Goal: Find specific page/section: Find specific page/section

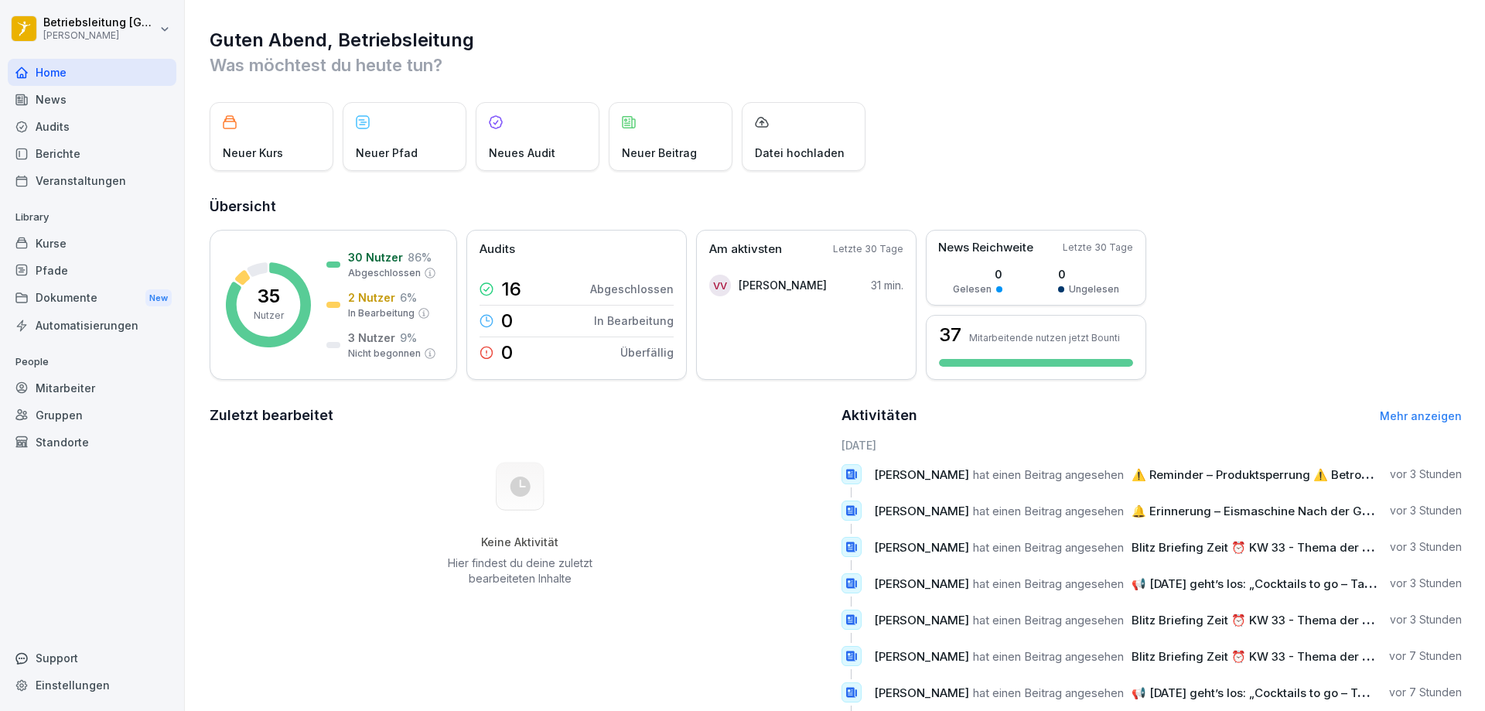
click at [81, 246] on div "Kurse" at bounding box center [92, 243] width 169 height 27
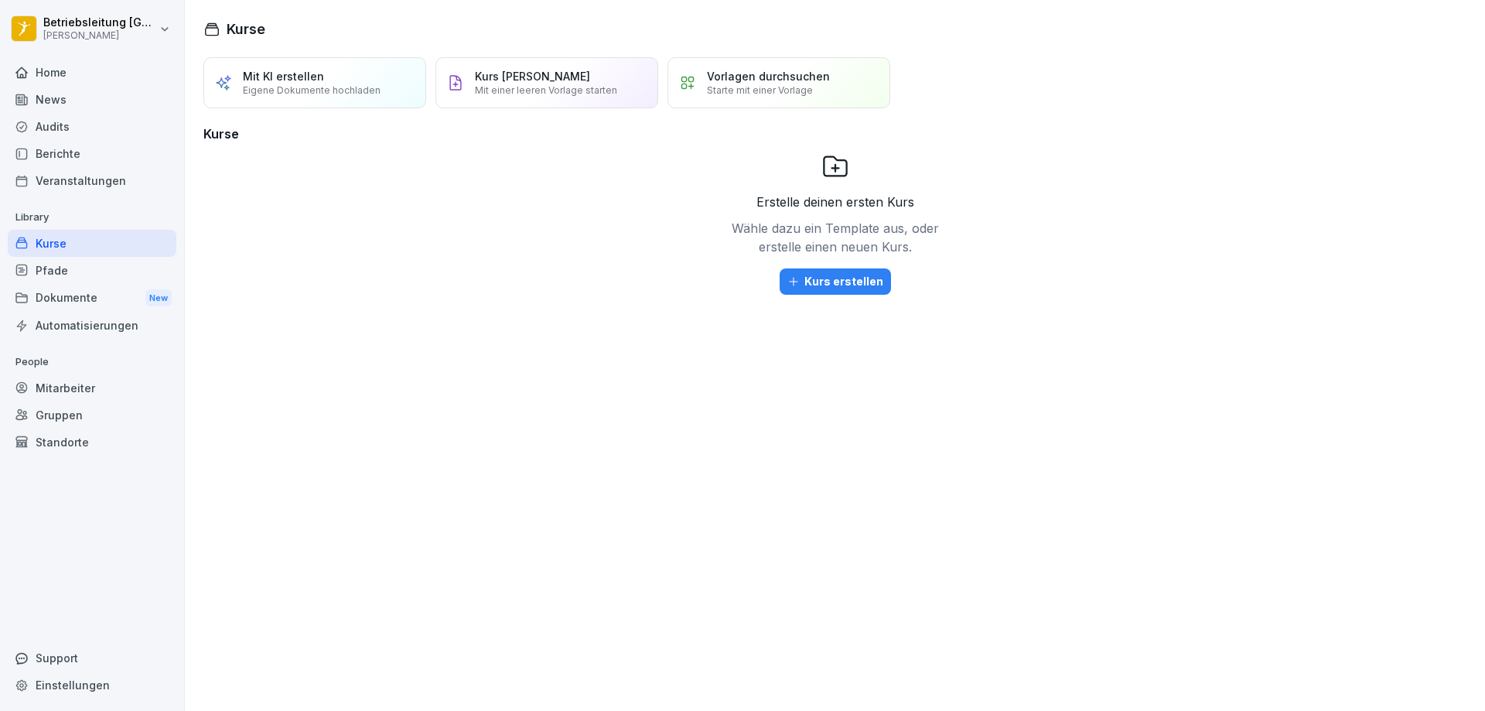
click at [79, 76] on div "Home" at bounding box center [92, 72] width 169 height 27
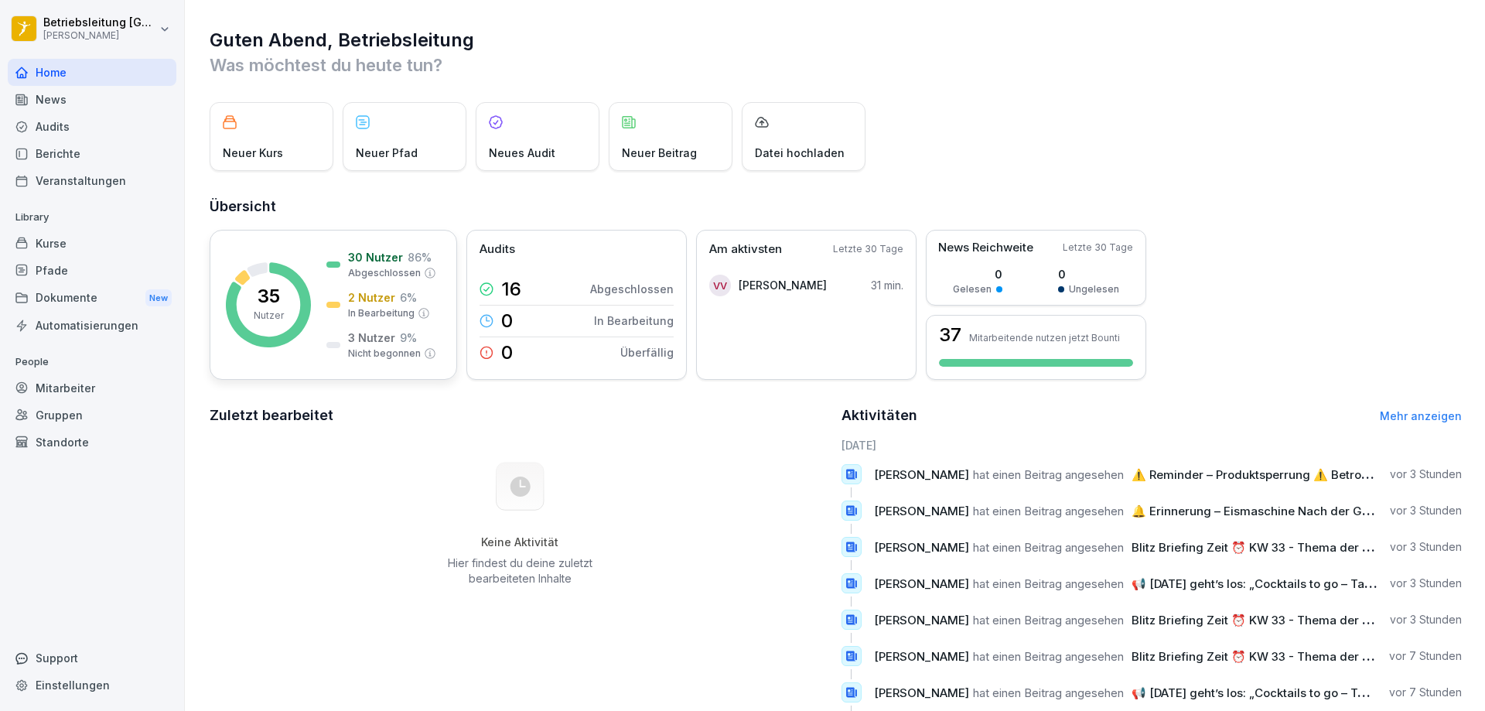
click at [357, 305] on p "2 Nutzer" at bounding box center [371, 297] width 47 height 16
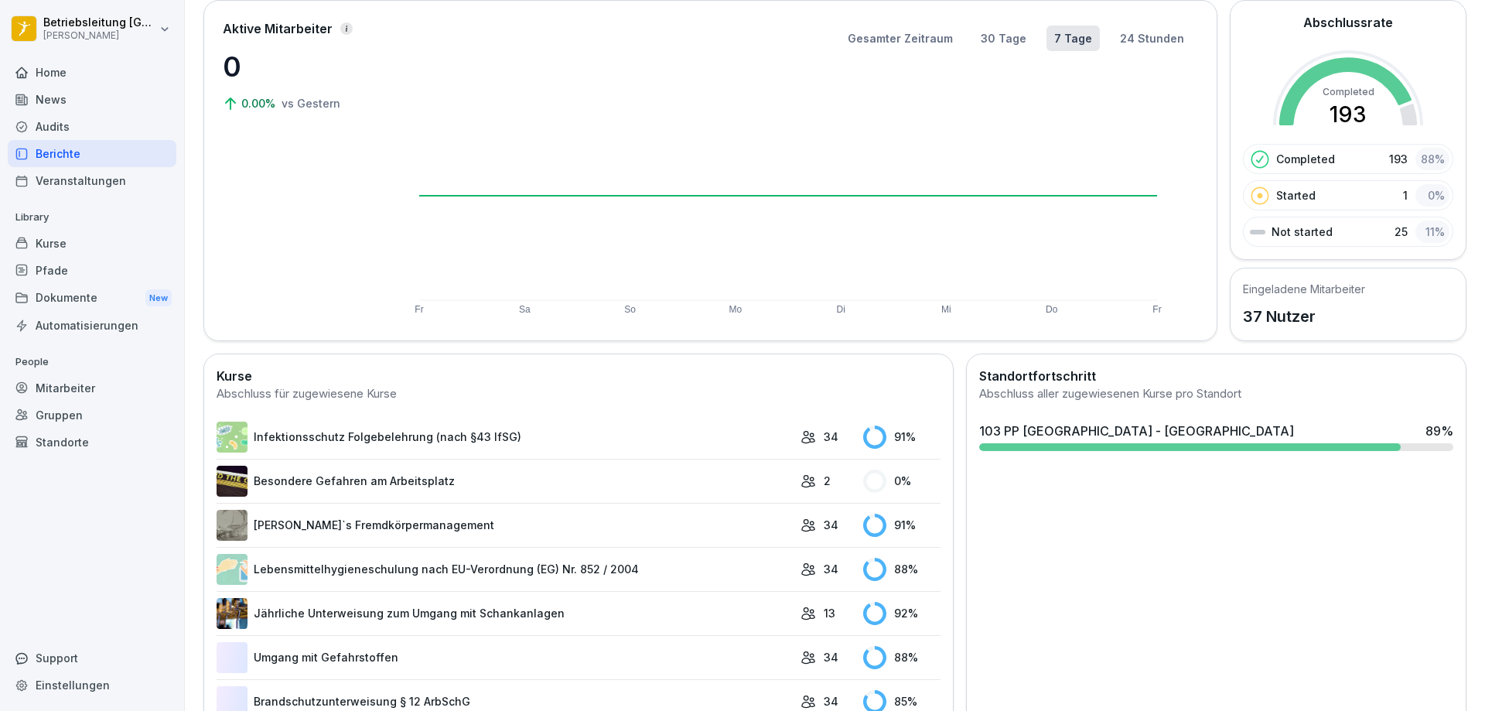
scroll to position [190, 0]
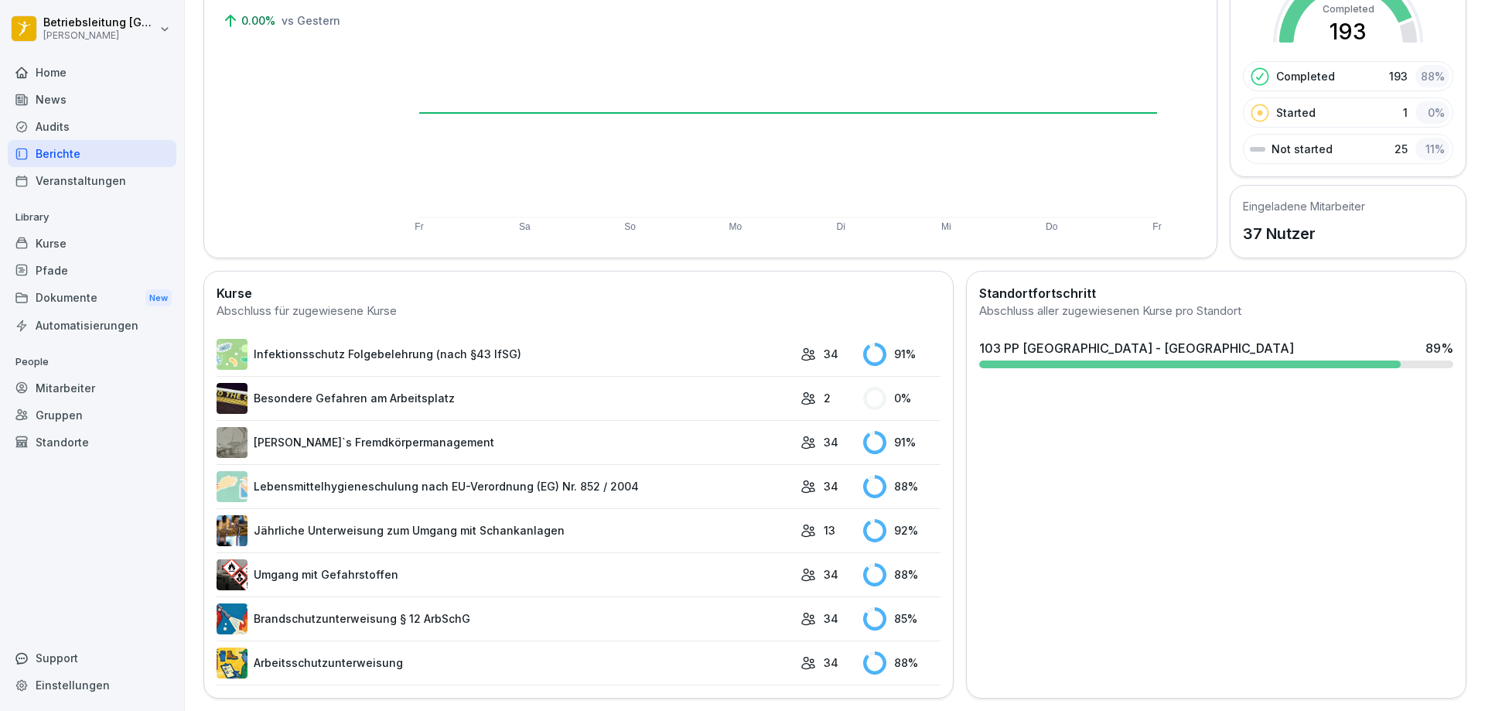
click at [311, 174] on div "Aktive Mitarbeiter 0 0.00% vs [DATE]" at bounding box center [300, 88] width 155 height 302
